Goal: Transaction & Acquisition: Book appointment/travel/reservation

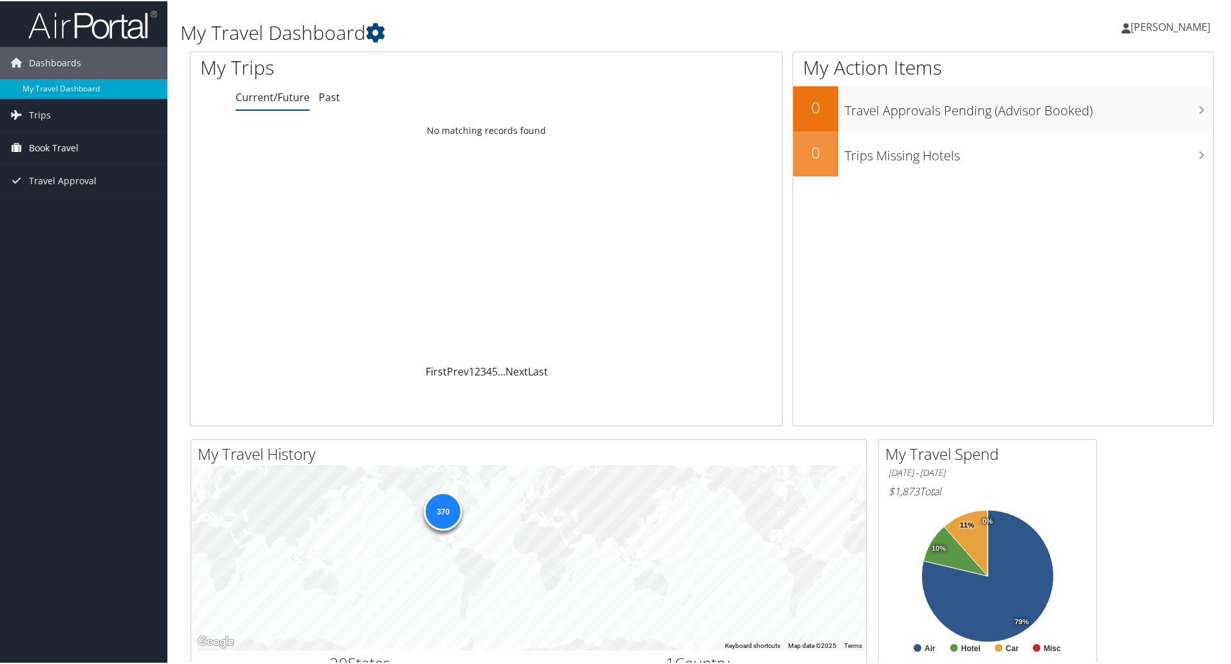
click at [88, 144] on link "Book Travel" at bounding box center [83, 147] width 167 height 32
click at [102, 206] on link "Book/Manage Online Trips" at bounding box center [83, 211] width 167 height 19
